Goal: Task Accomplishment & Management: Manage account settings

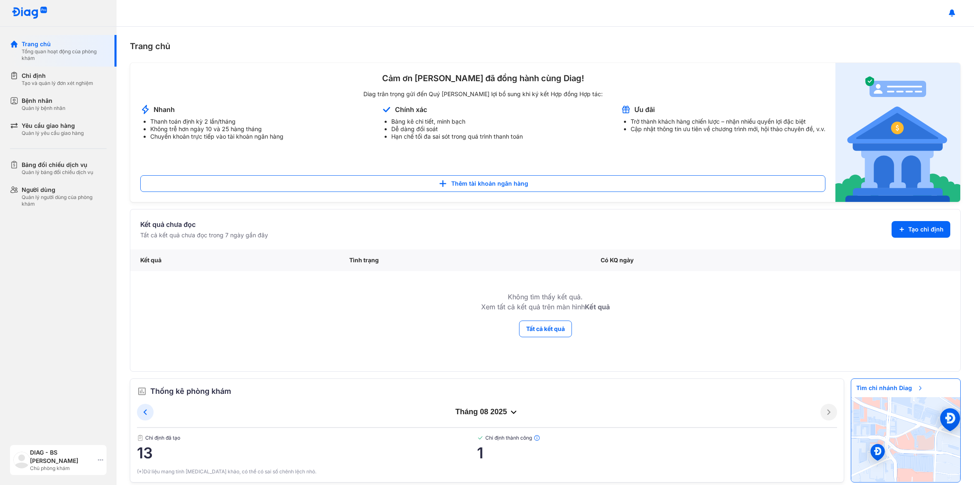
click at [80, 459] on div "DIAG - BS [PERSON_NAME]" at bounding box center [62, 456] width 65 height 17
click at [86, 428] on div "Đăng xuất" at bounding box center [81, 428] width 133 height 20
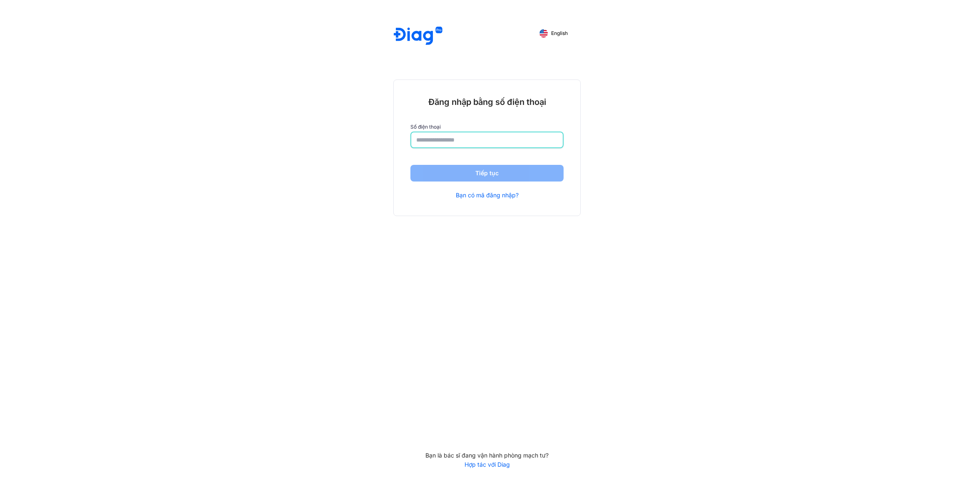
click at [432, 138] on input "number" at bounding box center [487, 139] width 142 height 15
type input "**********"
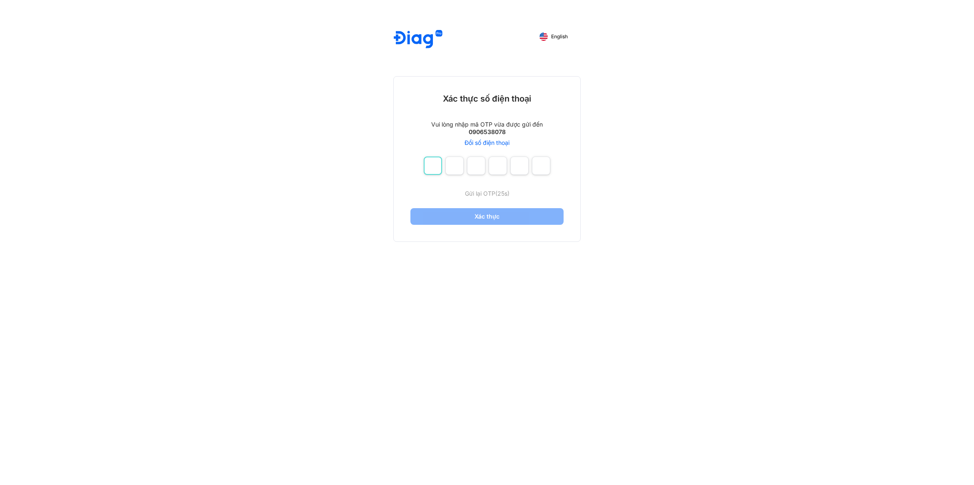
click at [432, 160] on input "number" at bounding box center [433, 166] width 18 height 18
type input "*"
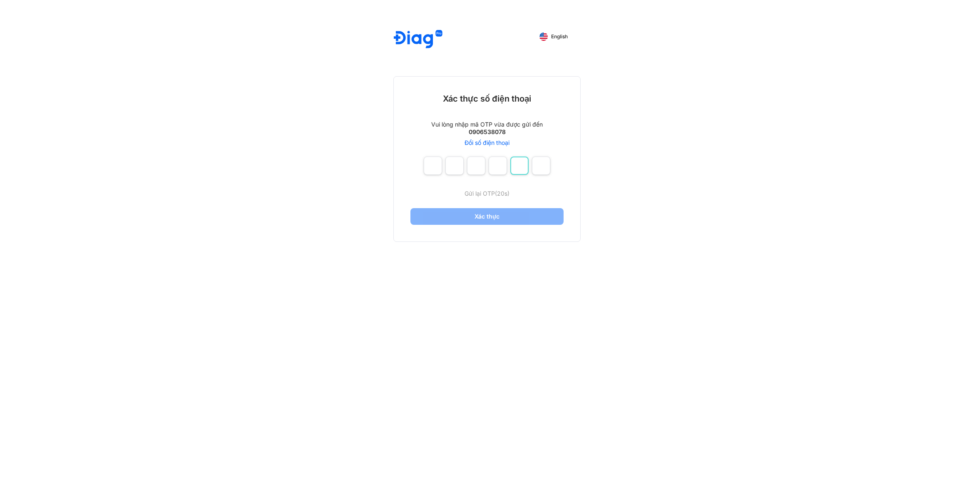
type input "*"
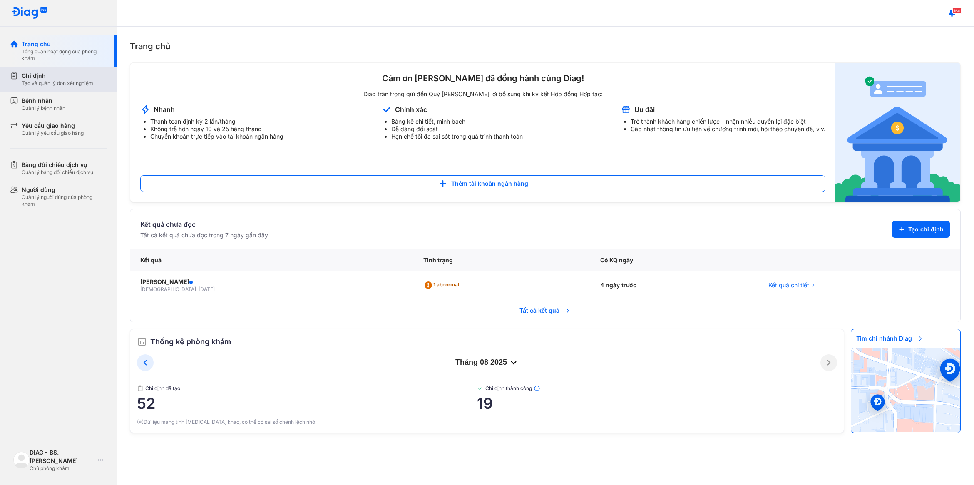
click at [61, 79] on div "Chỉ định" at bounding box center [58, 76] width 72 height 8
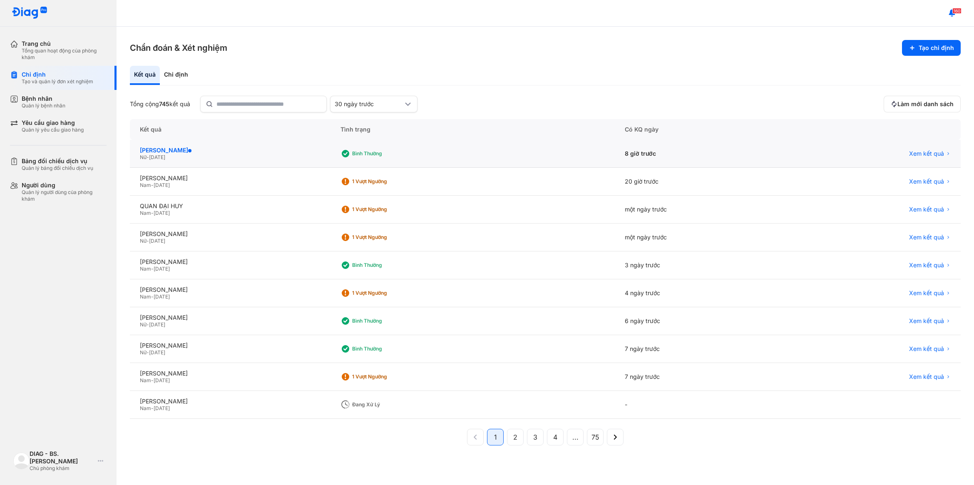
click at [177, 152] on div "ĐÀO LÊ DUYÊN" at bounding box center [230, 150] width 181 height 7
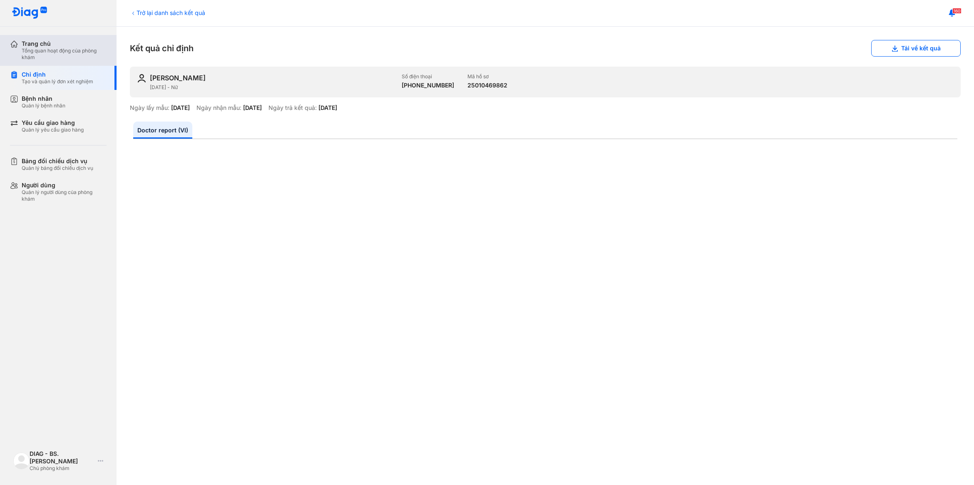
click at [67, 58] on div "Tổng quan hoạt động của phòng khám" at bounding box center [64, 53] width 85 height 13
